Goal: Task Accomplishment & Management: Manage account settings

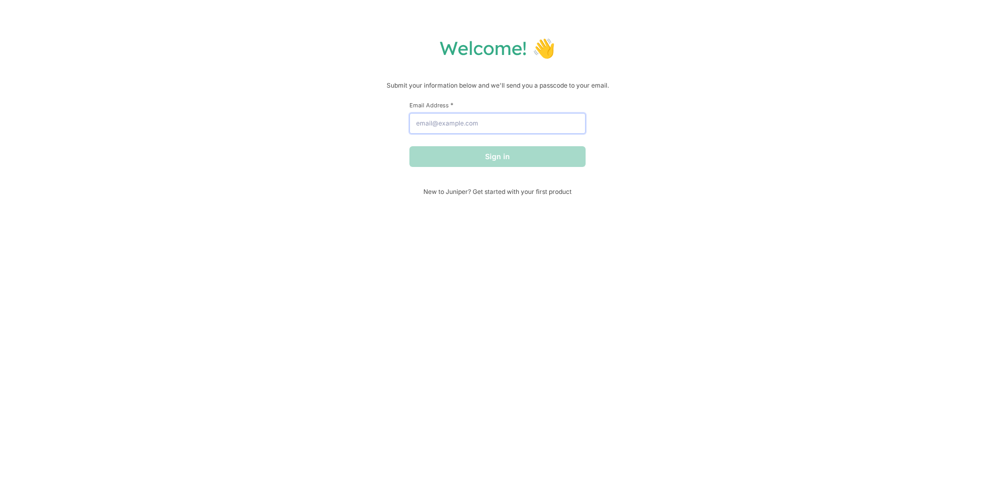
click at [450, 125] on input "Email Address *" at bounding box center [498, 123] width 176 height 21
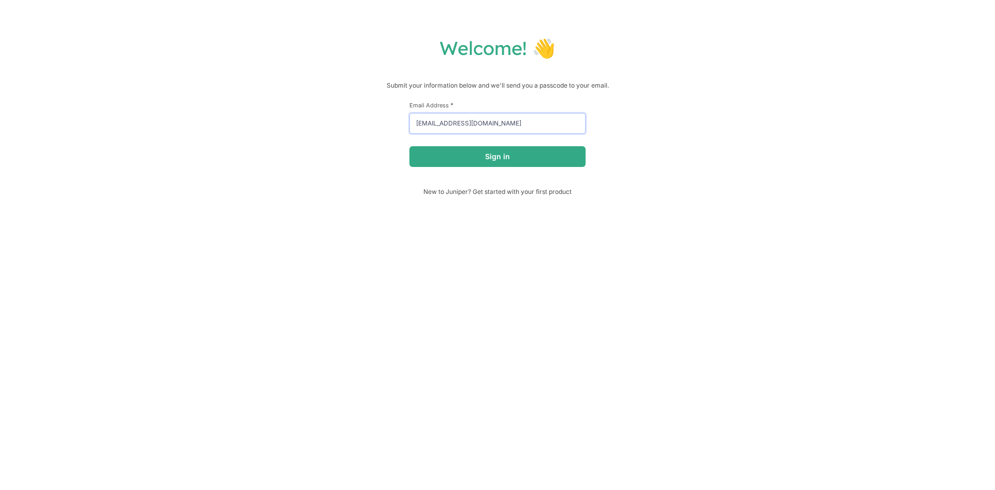
type input "[EMAIL_ADDRESS][DOMAIN_NAME]"
click at [410, 146] on button "Sign in" at bounding box center [498, 156] width 176 height 21
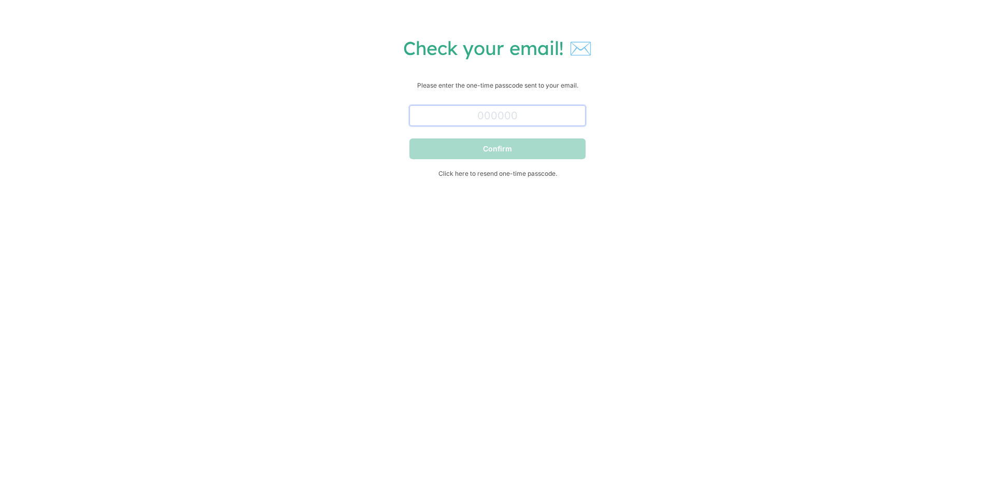
click at [498, 119] on input "text" at bounding box center [498, 115] width 176 height 21
paste input "628009"
type input "628009"
click at [499, 159] on button "Confirm" at bounding box center [498, 148] width 176 height 21
